Goal: Find specific page/section: Find specific page/section

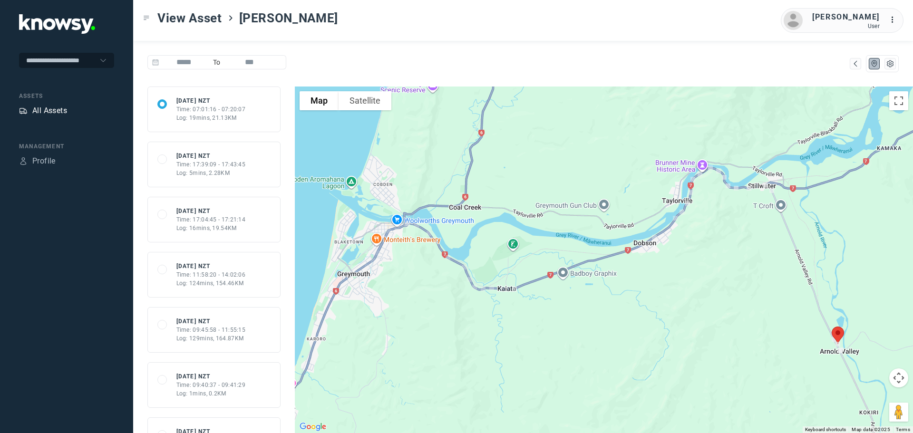
click at [48, 108] on div "All Assets" at bounding box center [49, 110] width 35 height 11
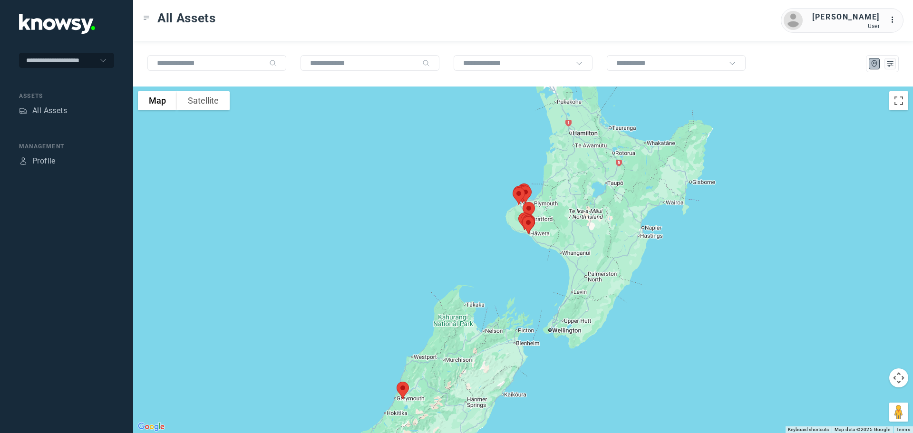
drag, startPoint x: 623, startPoint y: 186, endPoint x: 565, endPoint y: 228, distance: 71.9
click at [565, 228] on div at bounding box center [523, 260] width 780 height 347
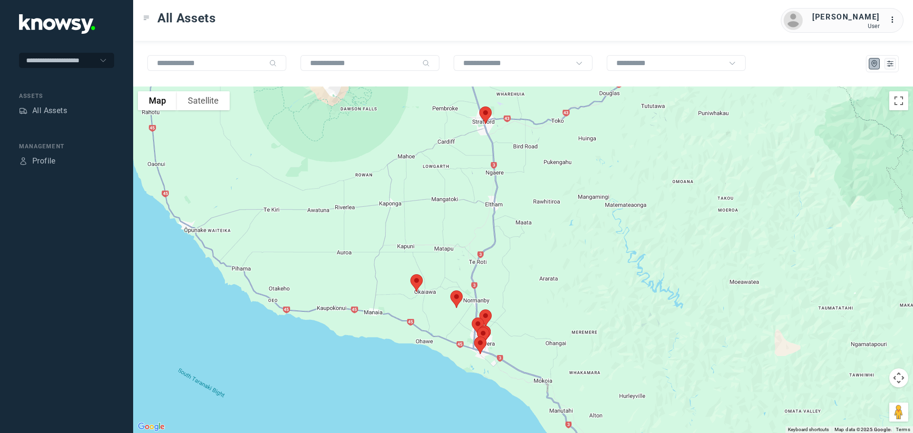
drag, startPoint x: 454, startPoint y: 155, endPoint x: 515, endPoint y: 277, distance: 136.4
click at [515, 277] on div at bounding box center [523, 260] width 780 height 347
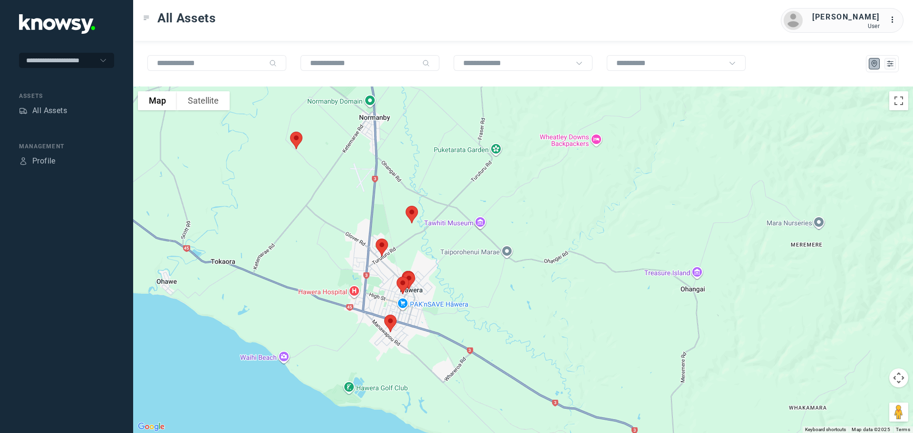
drag, startPoint x: 500, startPoint y: 313, endPoint x: 523, endPoint y: 179, distance: 135.1
click at [523, 179] on div at bounding box center [523, 260] width 780 height 347
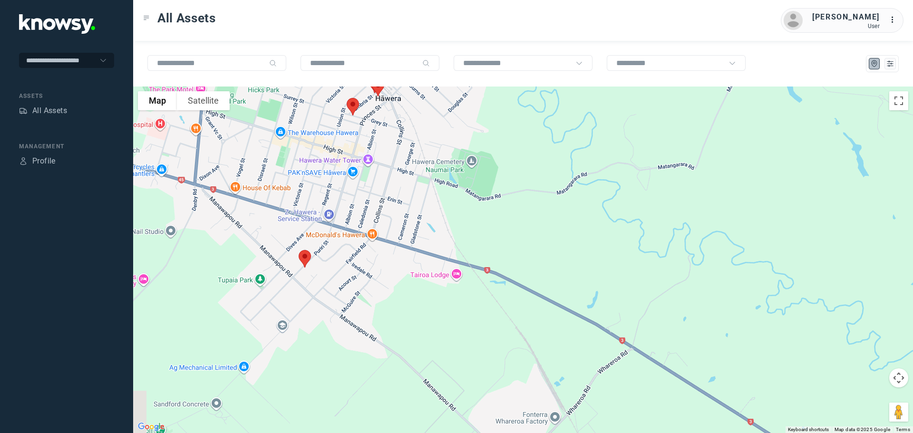
drag, startPoint x: 487, startPoint y: 296, endPoint x: 696, endPoint y: 223, distance: 221.3
click at [696, 223] on div at bounding box center [523, 260] width 780 height 347
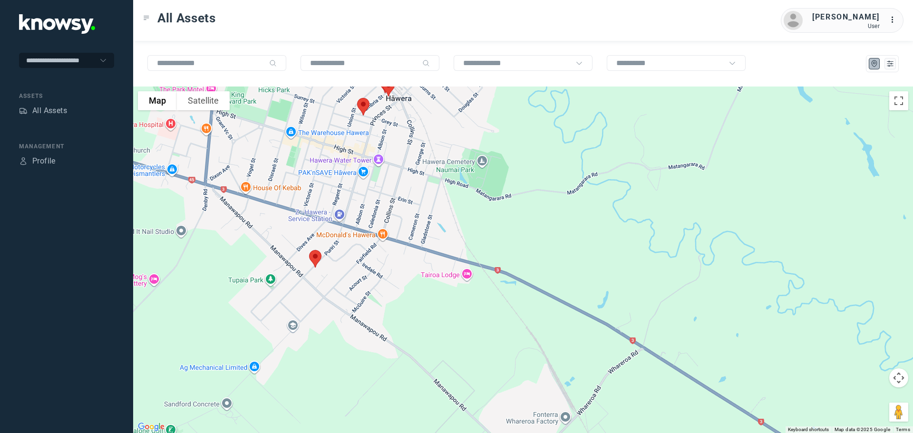
click at [314, 258] on img at bounding box center [315, 258] width 20 height 25
click at [350, 198] on button "Close" at bounding box center [347, 205] width 23 height 23
click at [315, 258] on img at bounding box center [315, 258] width 20 height 25
click at [313, 247] on link "View Asset" at bounding box center [305, 253] width 51 height 13
